Goal: Transaction & Acquisition: Purchase product/service

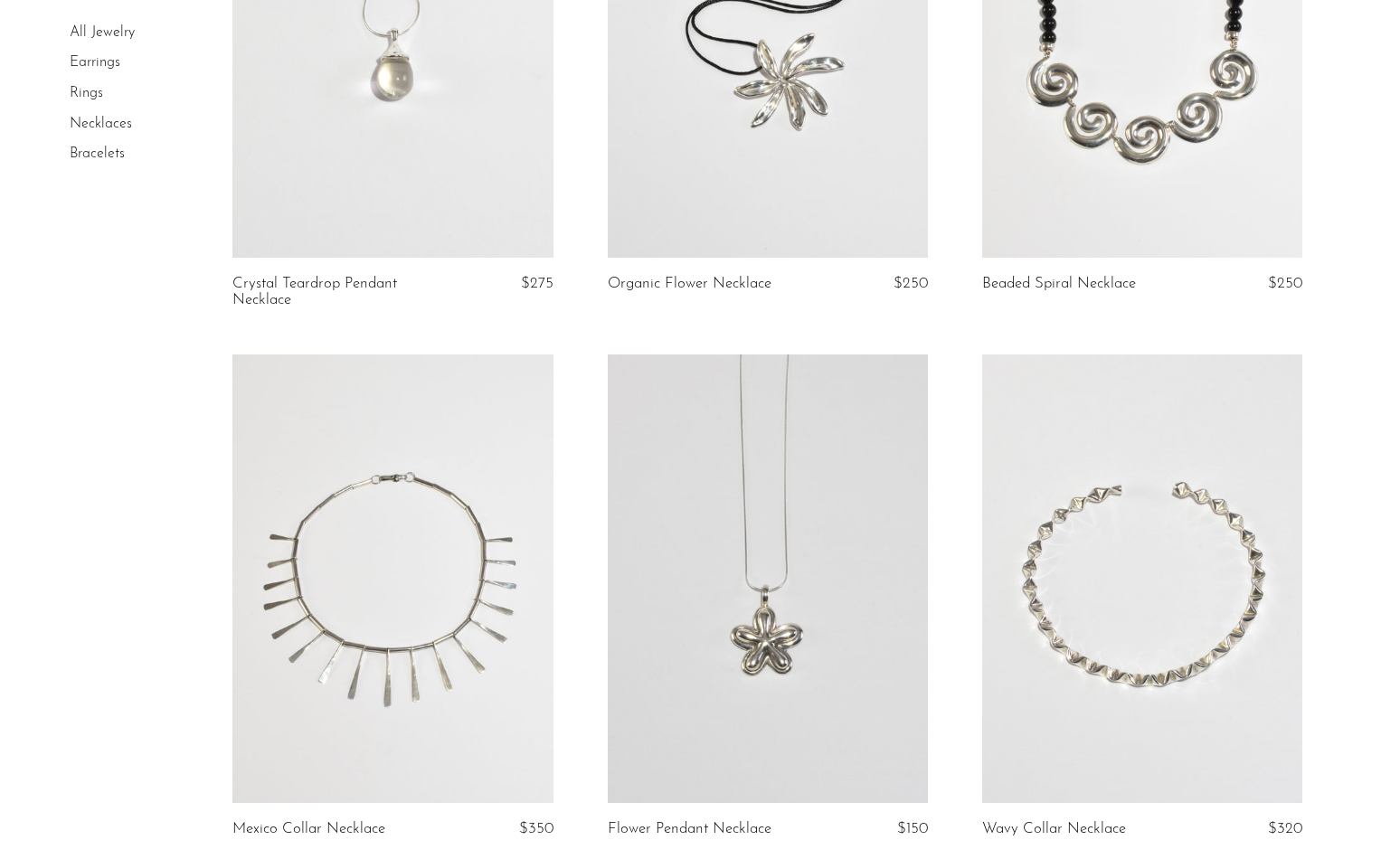
scroll to position [1975, 0]
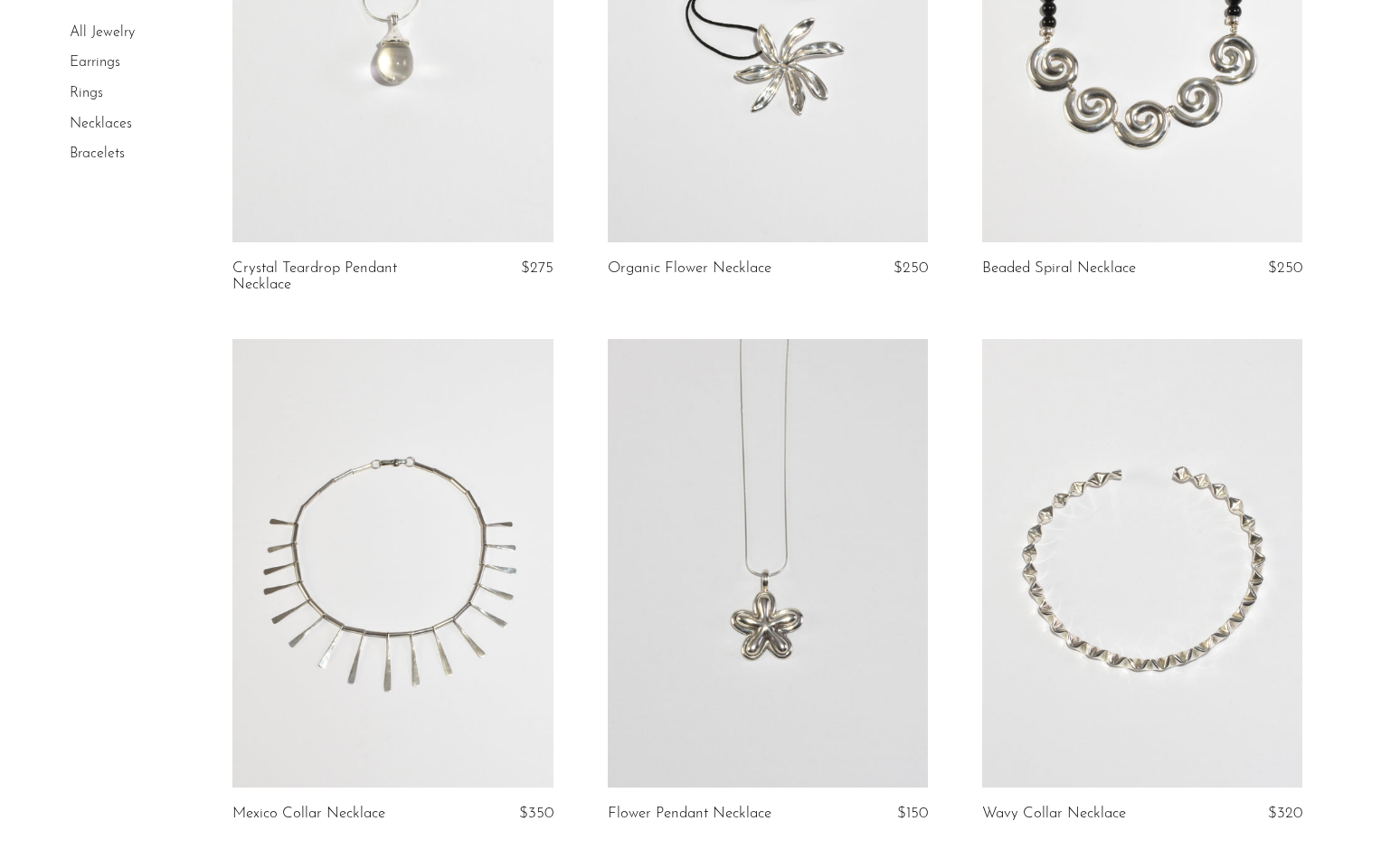
click at [1156, 660] on link at bounding box center [1141, 563] width 320 height 448
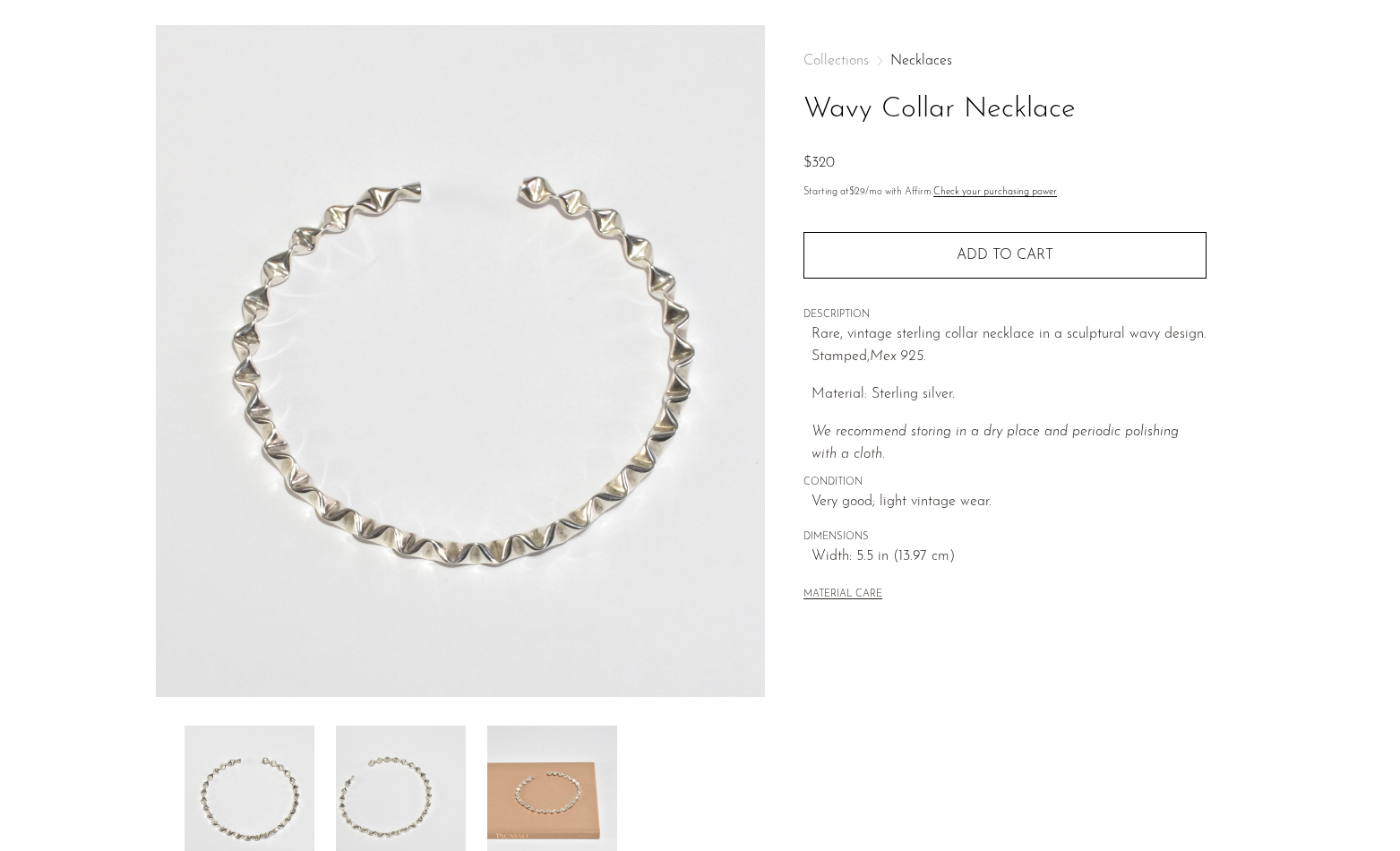
scroll to position [76, 0]
